Goal: Information Seeking & Learning: Find specific fact

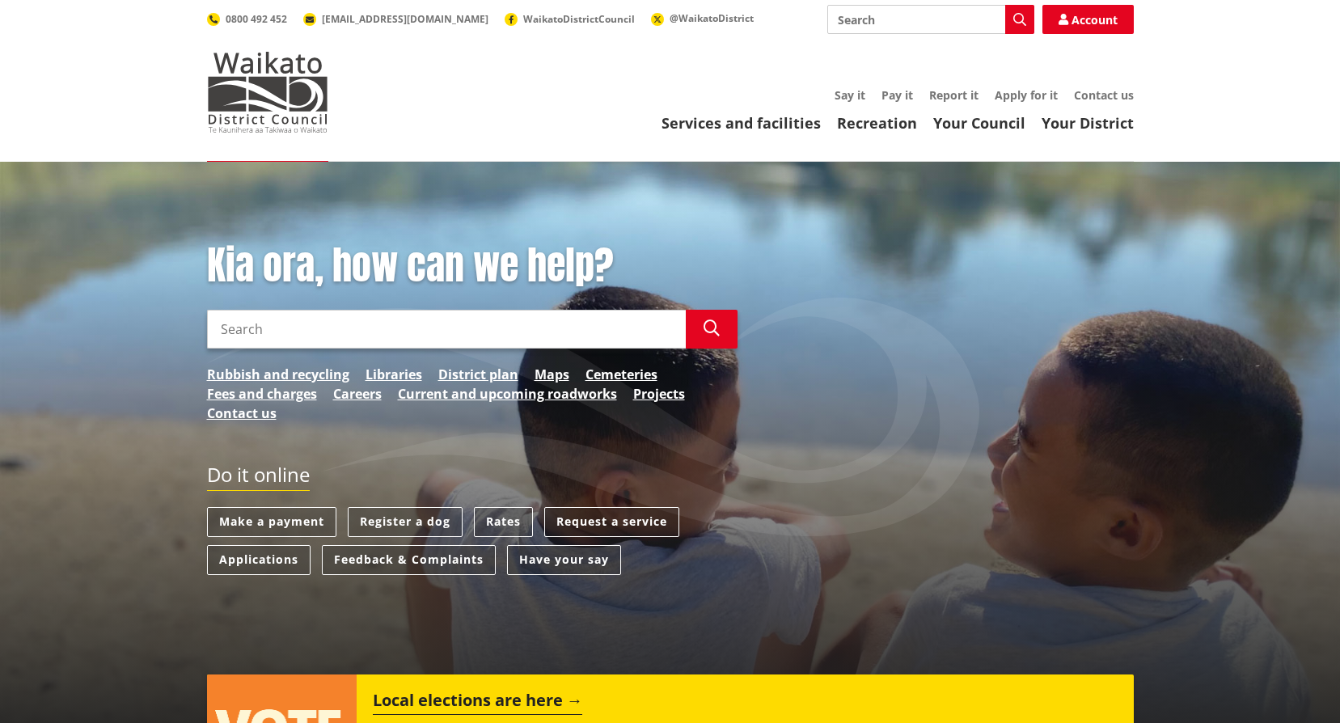
click at [429, 325] on input "Search" at bounding box center [446, 329] width 479 height 39
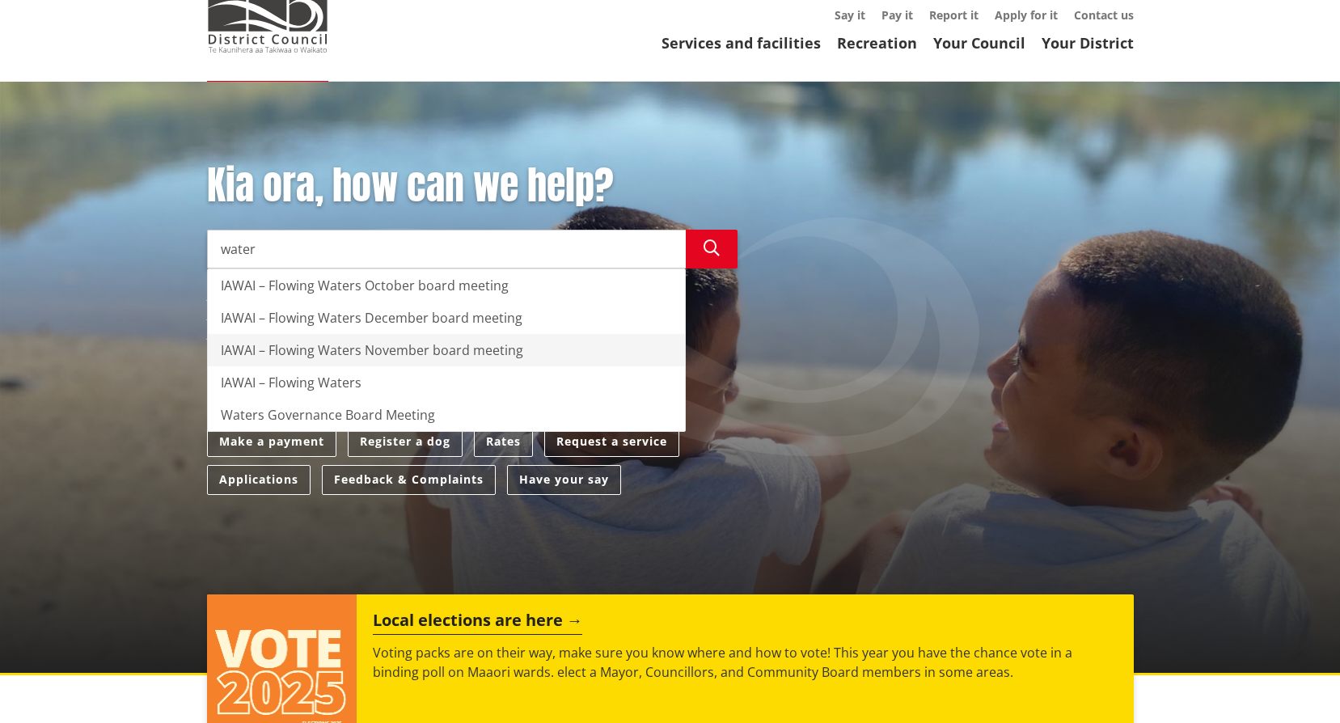
scroll to position [81, 0]
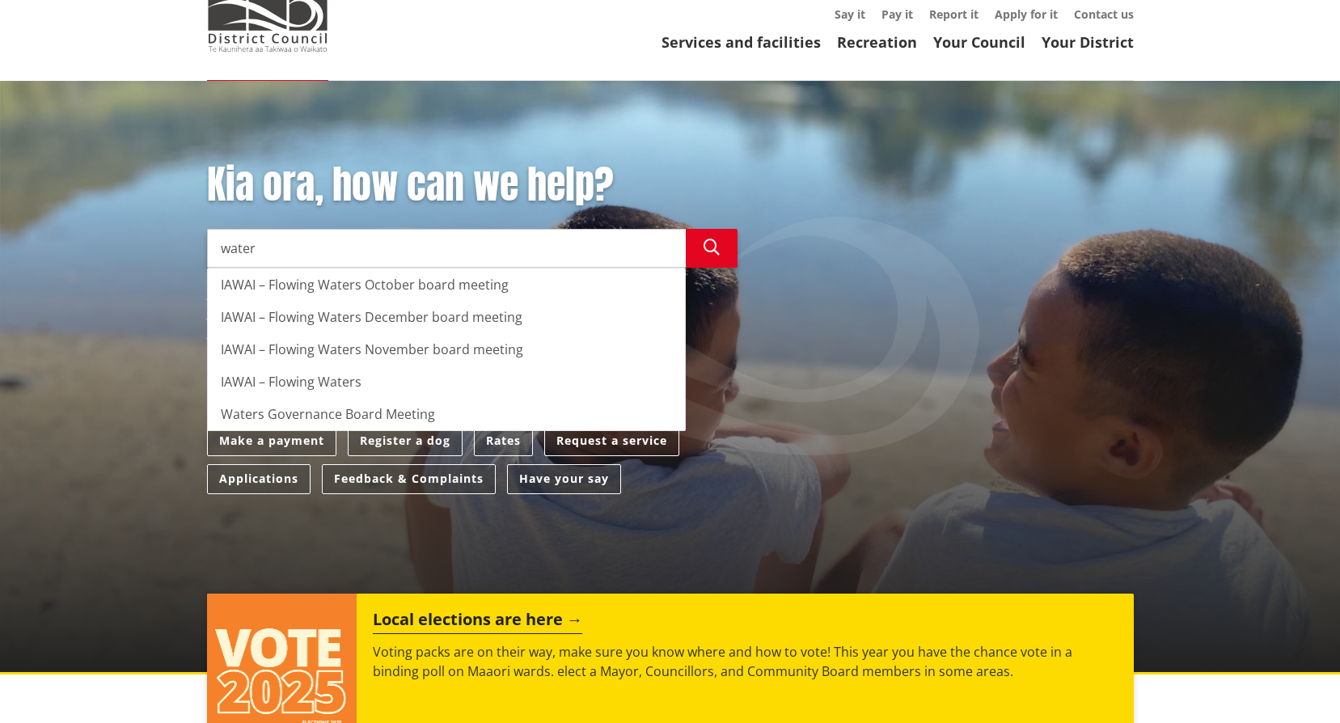
type input "water"
click at [949, 396] on div "Do it online Make a payment Register a dog Rates Request a service Applications…" at bounding box center [670, 446] width 951 height 128
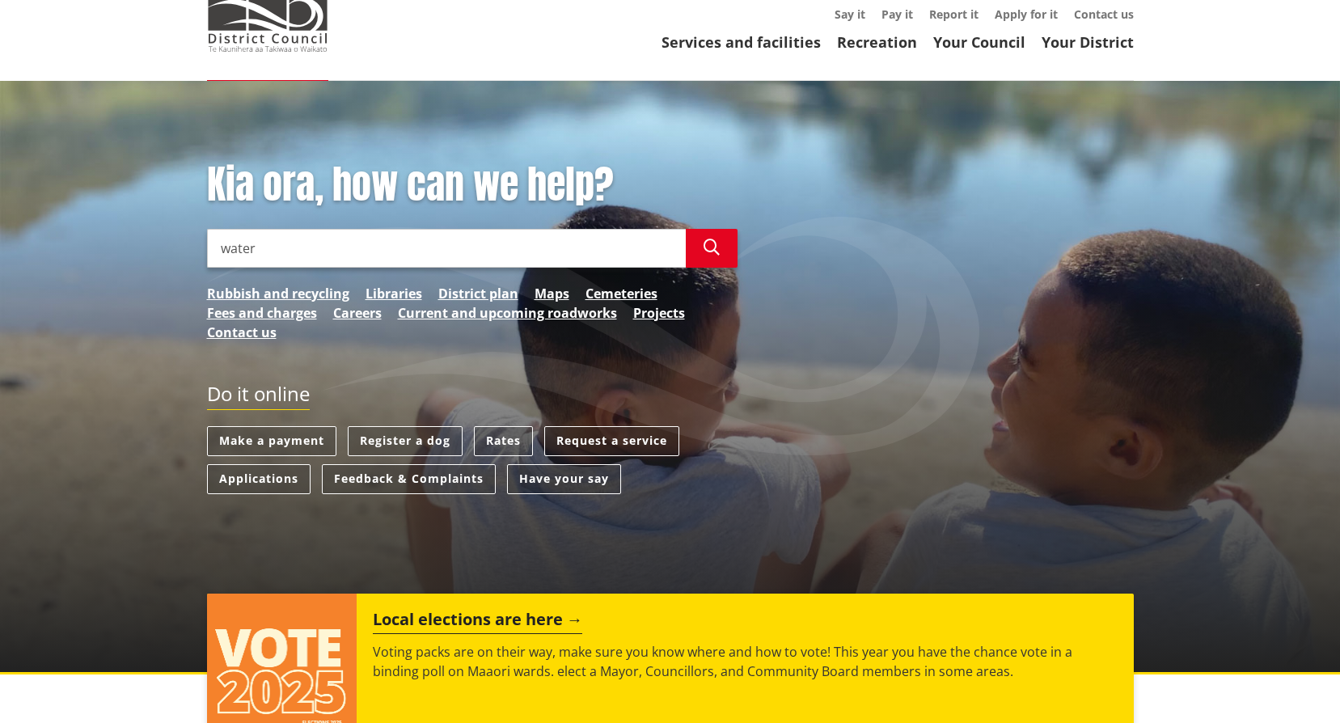
drag, startPoint x: 305, startPoint y: 248, endPoint x: 197, endPoint y: 248, distance: 107.5
click at [201, 248] on div "Kia ora, how can we help? Search water Search IAWAI – Flowing Waters October bo…" at bounding box center [472, 260] width 555 height 196
click at [699, 40] on link "Services and facilities" at bounding box center [740, 41] width 159 height 19
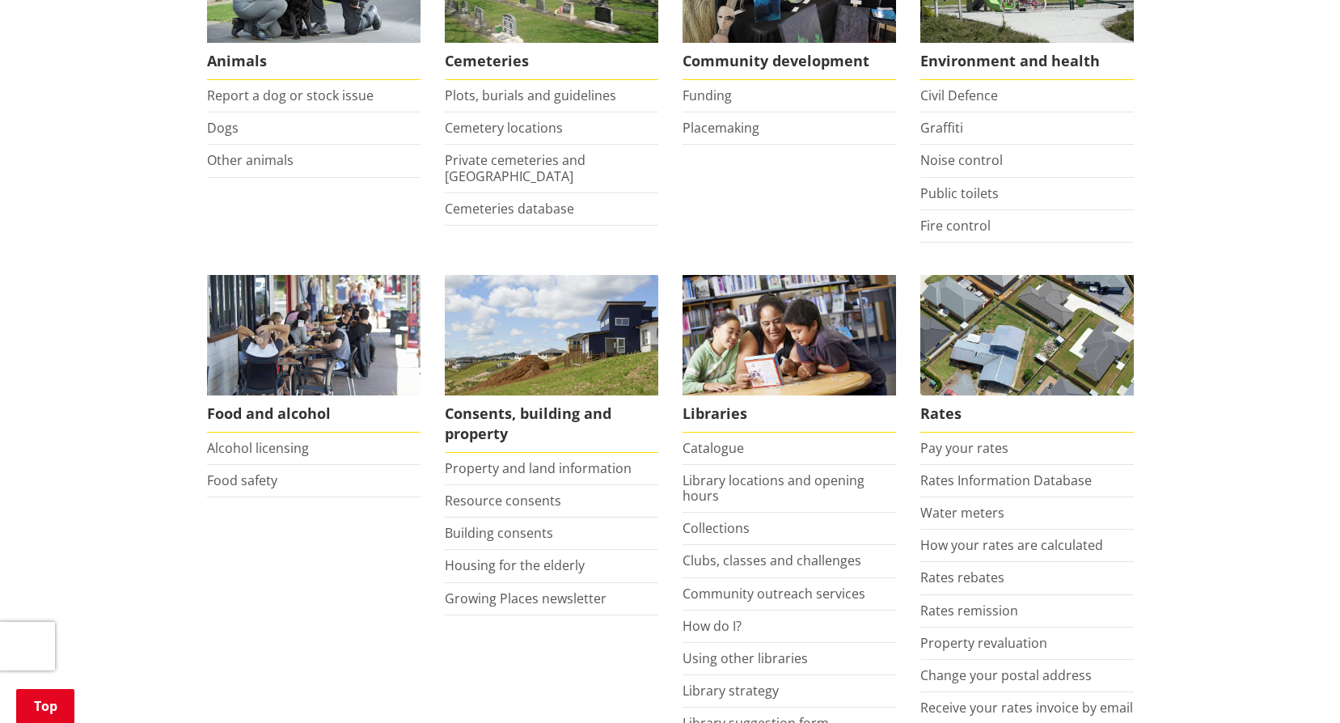
scroll to position [485, 0]
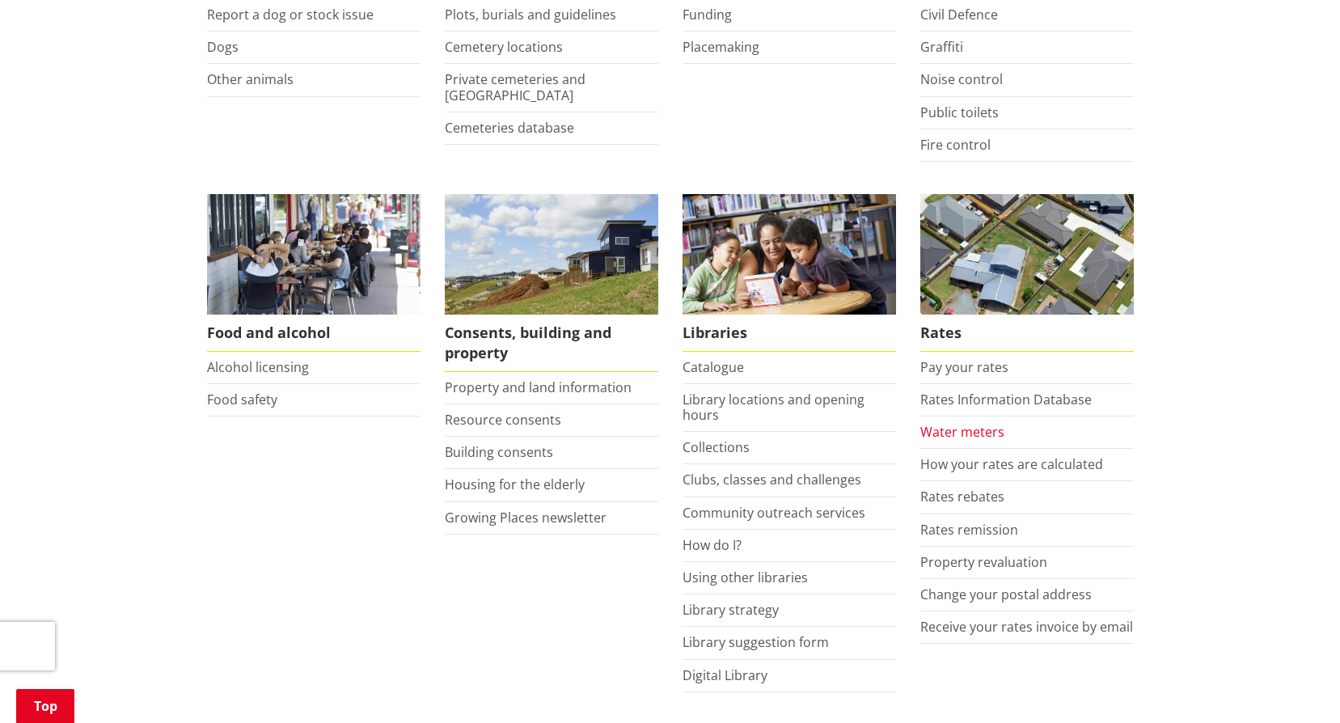
click at [972, 435] on link "Water meters" at bounding box center [962, 432] width 84 height 18
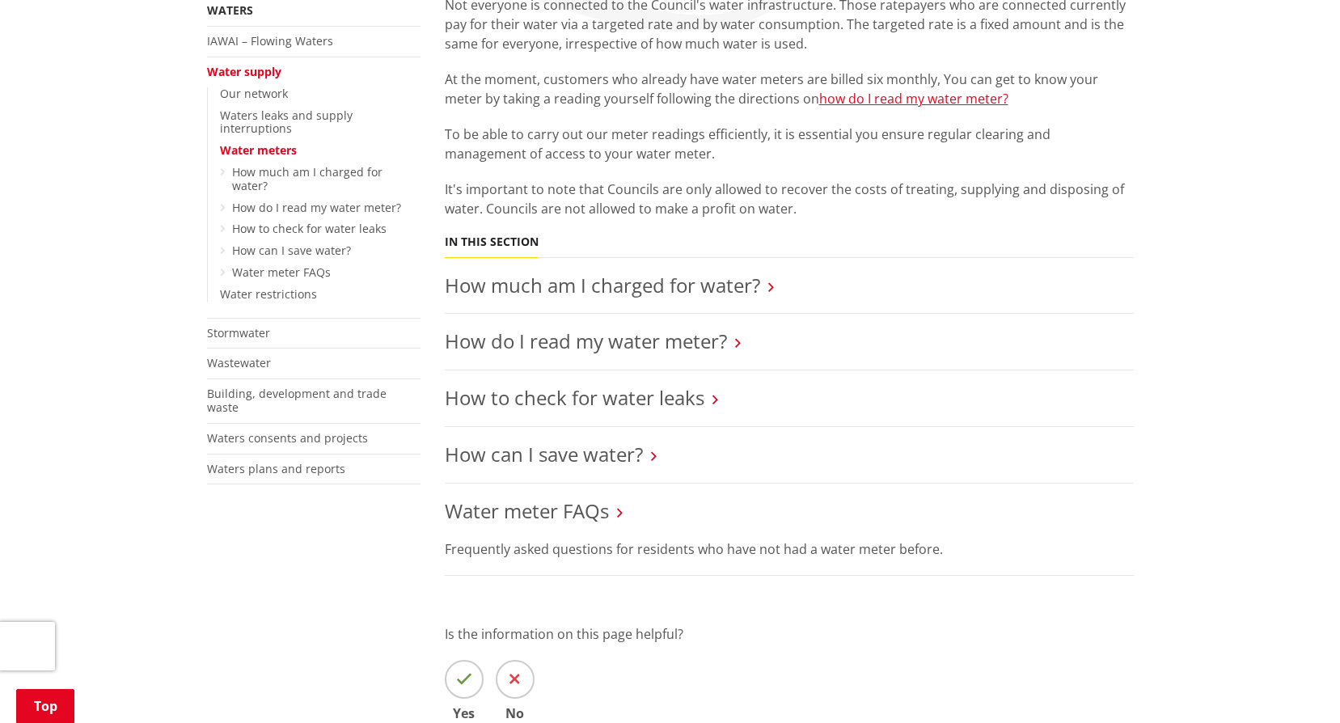
scroll to position [485, 0]
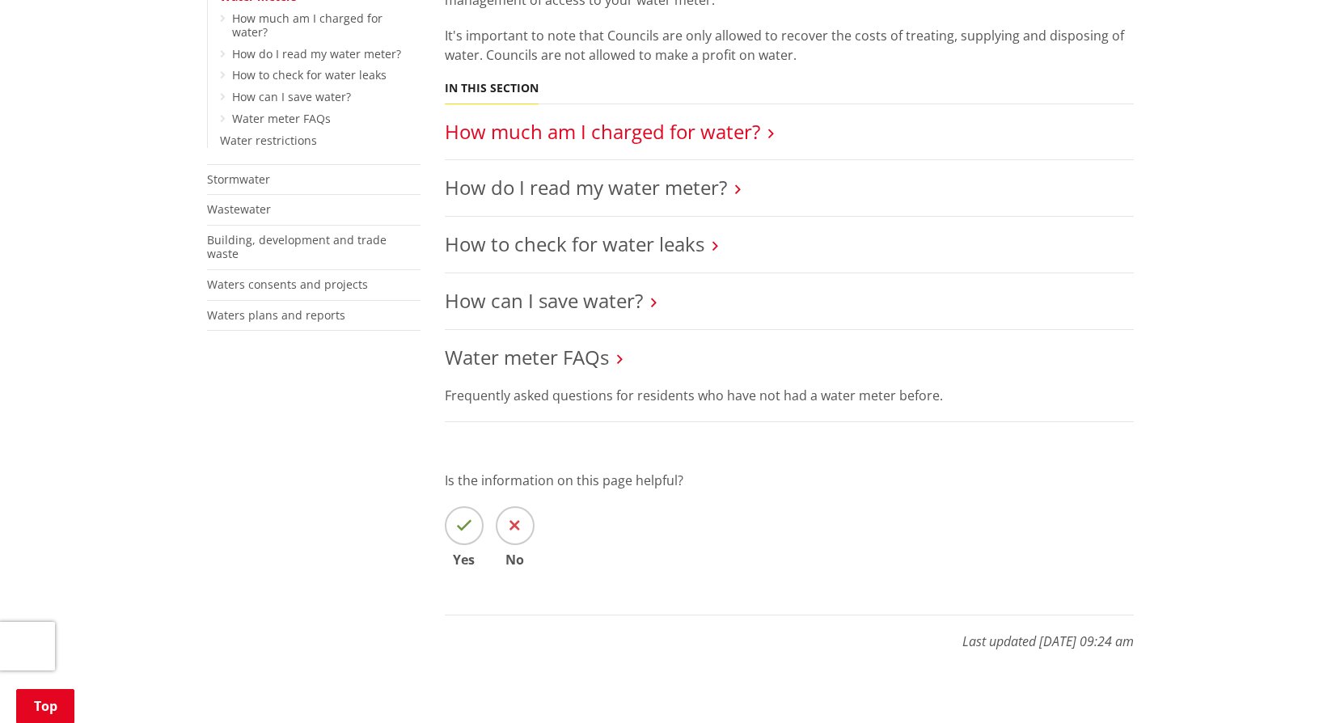
click at [574, 132] on link "How much am I charged for water?" at bounding box center [602, 131] width 315 height 27
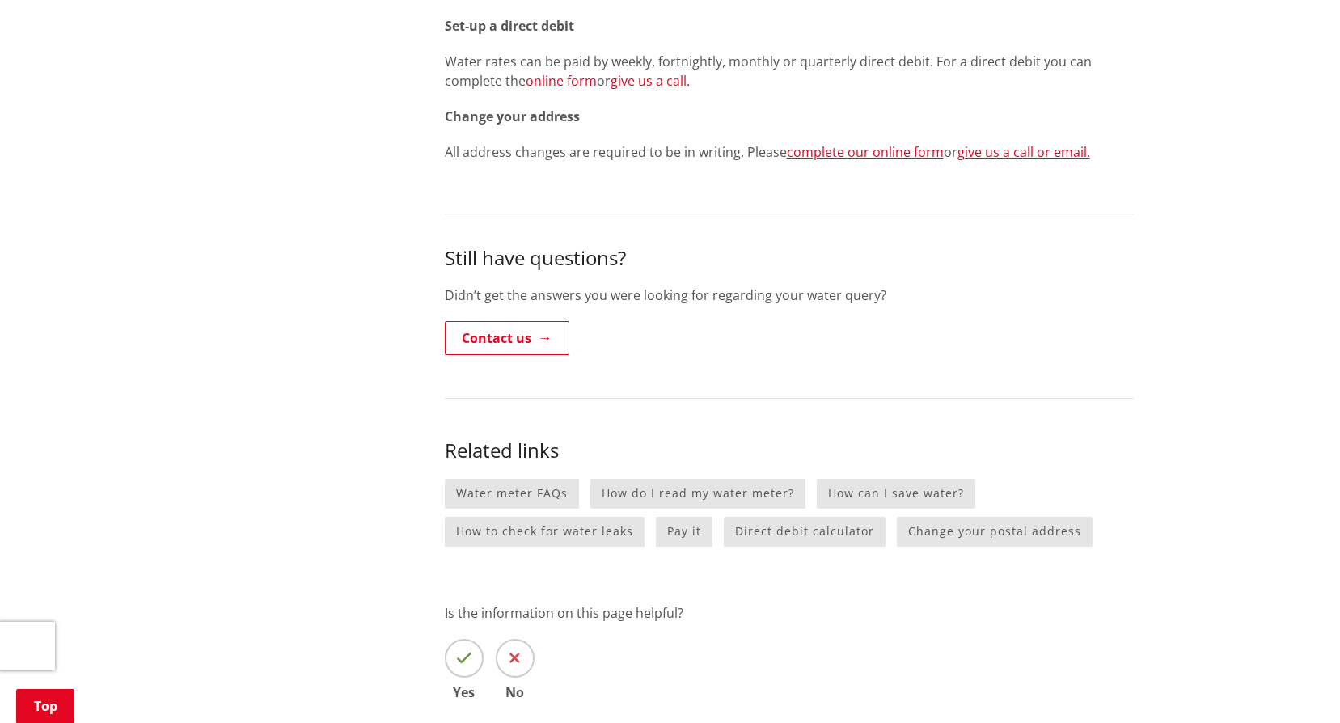
scroll to position [1779, 0]
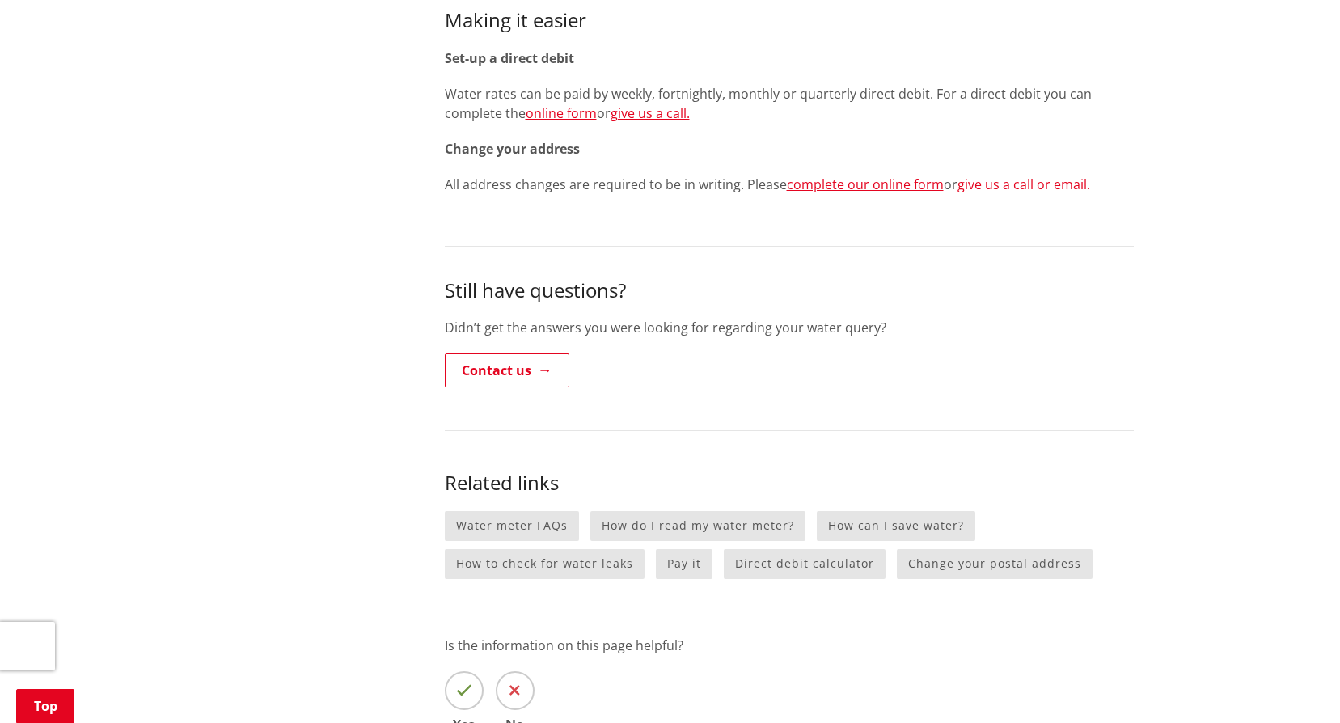
click at [1026, 187] on link "give us a call or email." at bounding box center [1023, 184] width 133 height 18
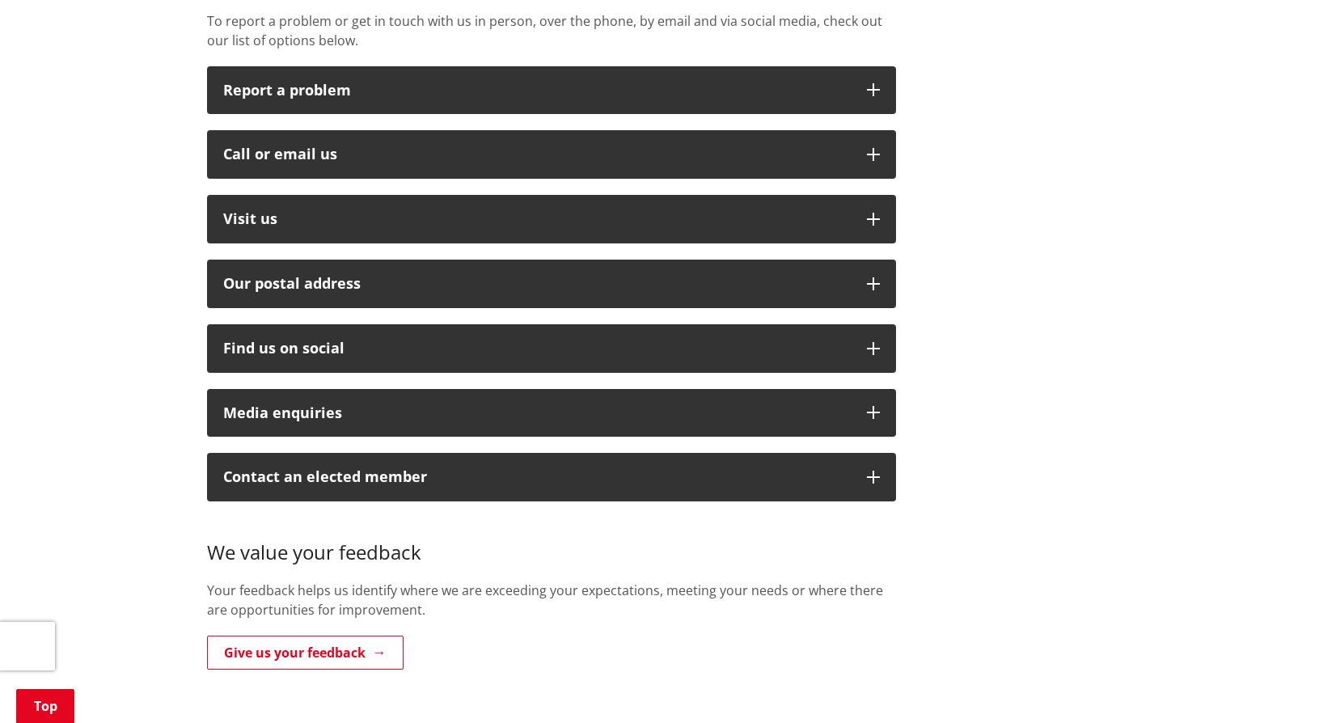
scroll to position [404, 0]
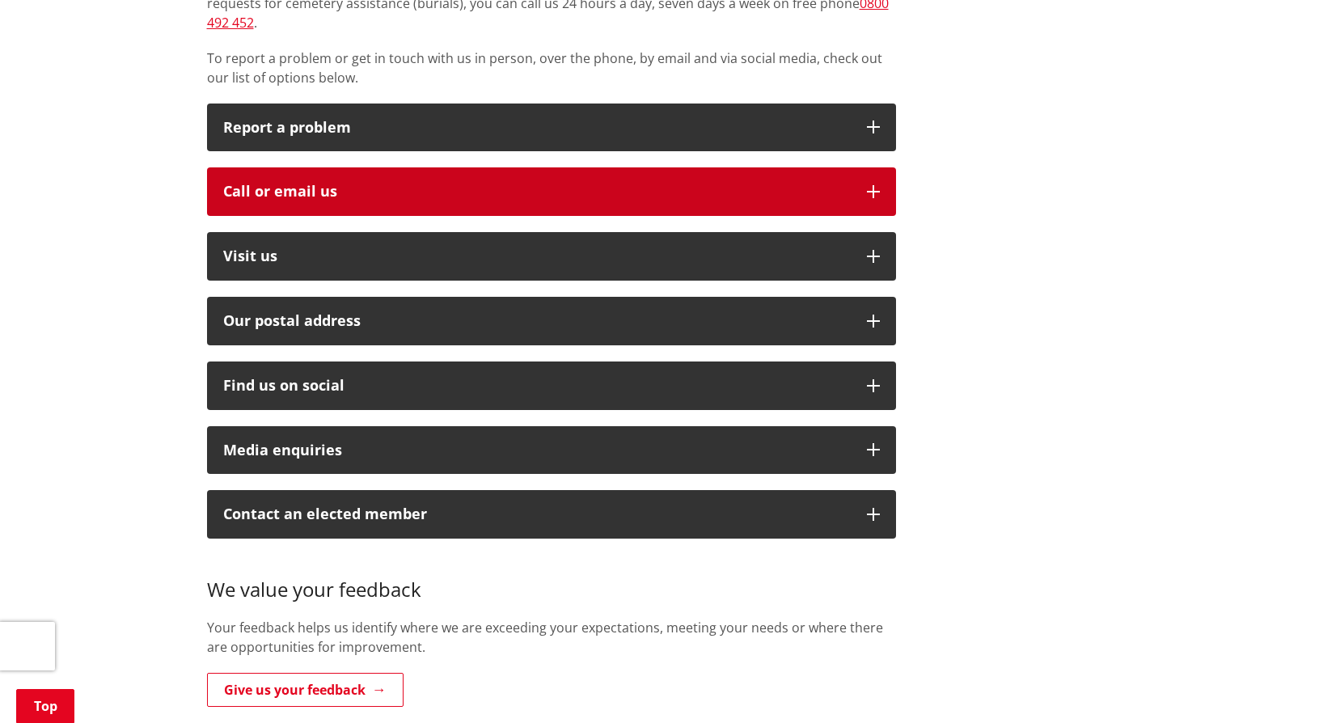
click at [552, 184] on div "Call or email us" at bounding box center [536, 192] width 627 height 16
